Goal: Transaction & Acquisition: Purchase product/service

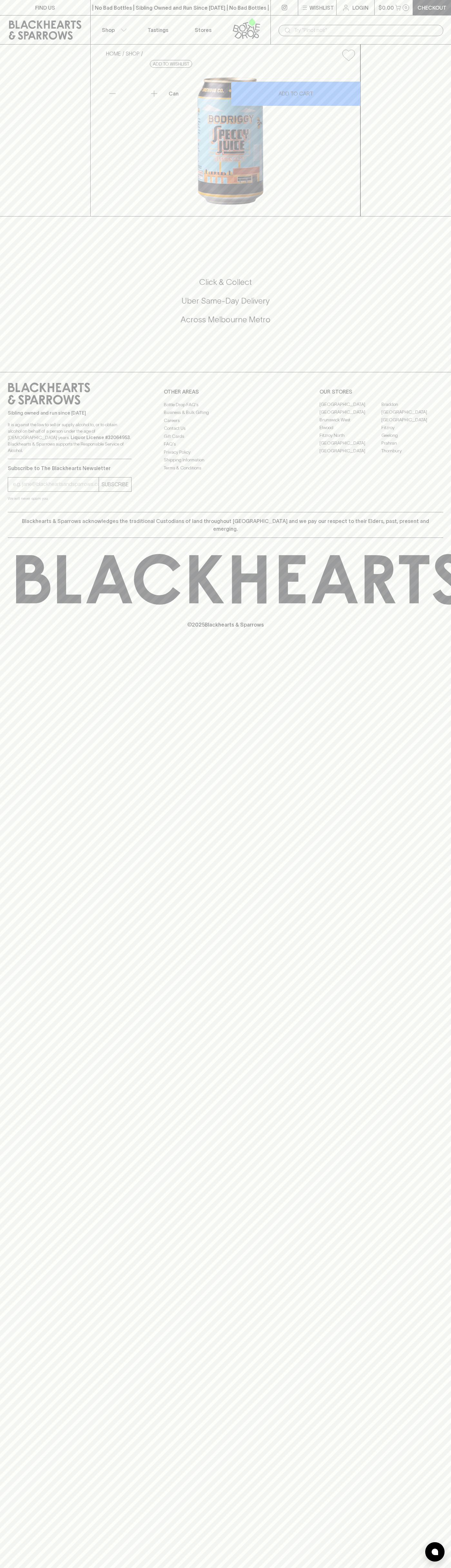
click at [327, 25] on div "​" at bounding box center [361, 31] width 165 height 11
click at [439, 784] on div "FIND US | No Bad Bottles | Sibling Owned and Run Since [DATE] | No Bad Bottles …" at bounding box center [225, 784] width 451 height 1568
click at [195, 1568] on html "FIND US | No Bad Bottles | Sibling Owned and Run Since [DATE] | No Bad Bottles …" at bounding box center [225, 784] width 451 height 1568
click at [17, 325] on div "Click & Collect Uber Same-Day Delivery Across [GEOGRAPHIC_DATA] Metro" at bounding box center [225, 301] width 436 height 49
